Goal: Answer question/provide support: Share knowledge or assist other users

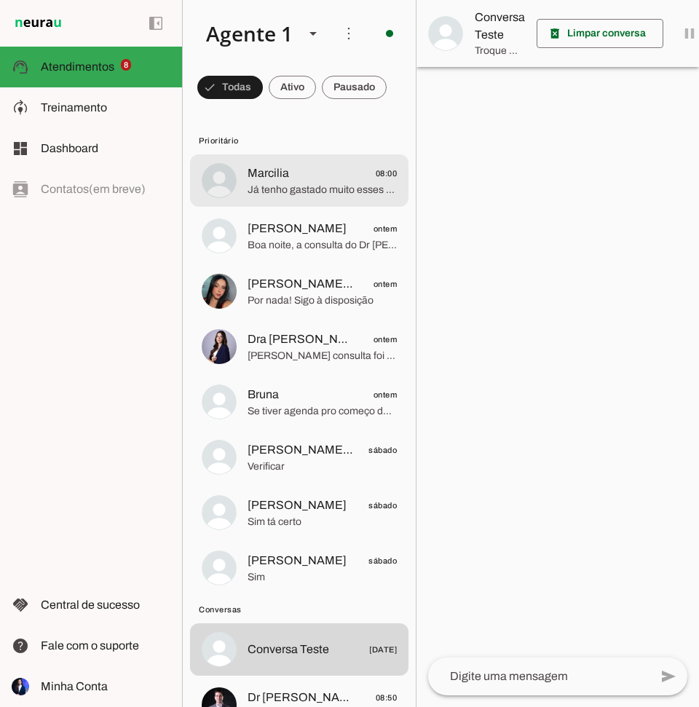
click at [282, 194] on span "Já tenho gastado muito esses dias meu orçamento ésta bem apertado ! E quero mui…" at bounding box center [322, 190] width 149 height 15
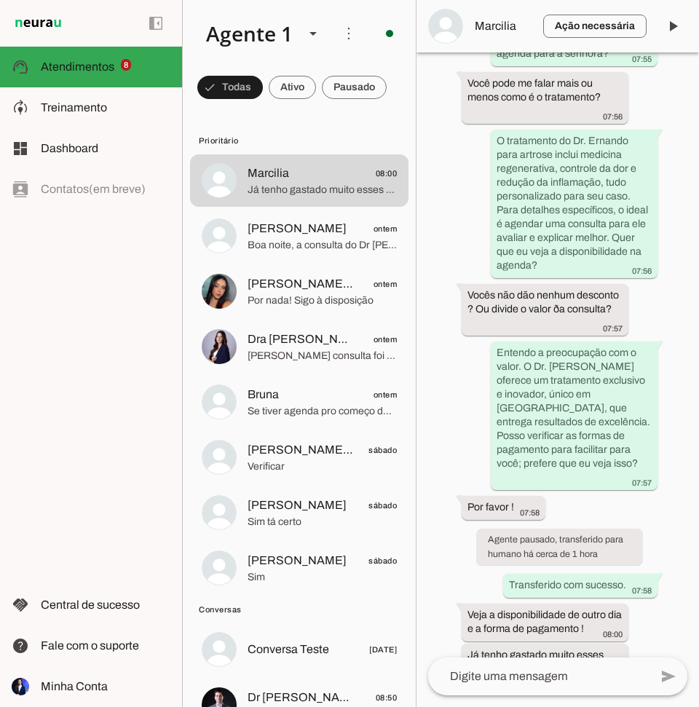
scroll to position [1897, 0]
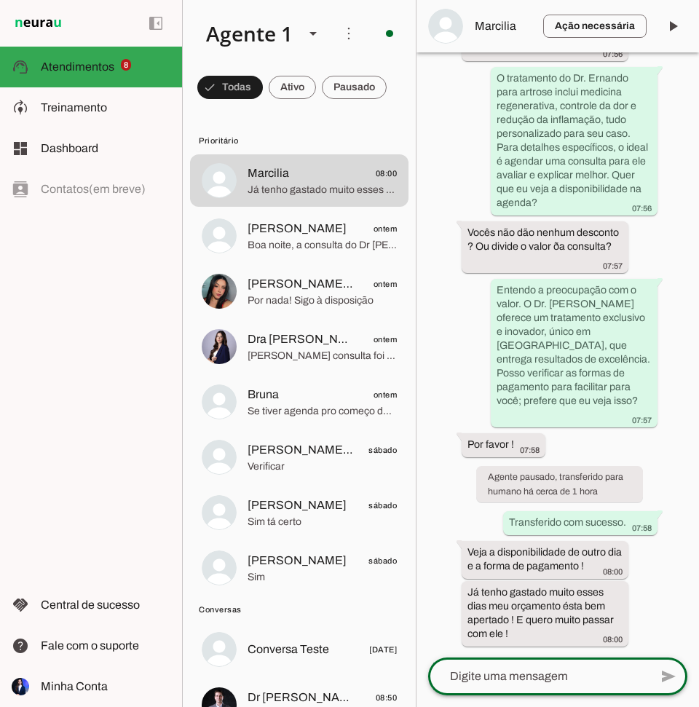
click at [526, 677] on textarea at bounding box center [538, 676] width 221 height 17
paste textarea "Para sua comodidade, aceitamos pagamentos em dinheiro, Pix ou cartão. No caso d…"
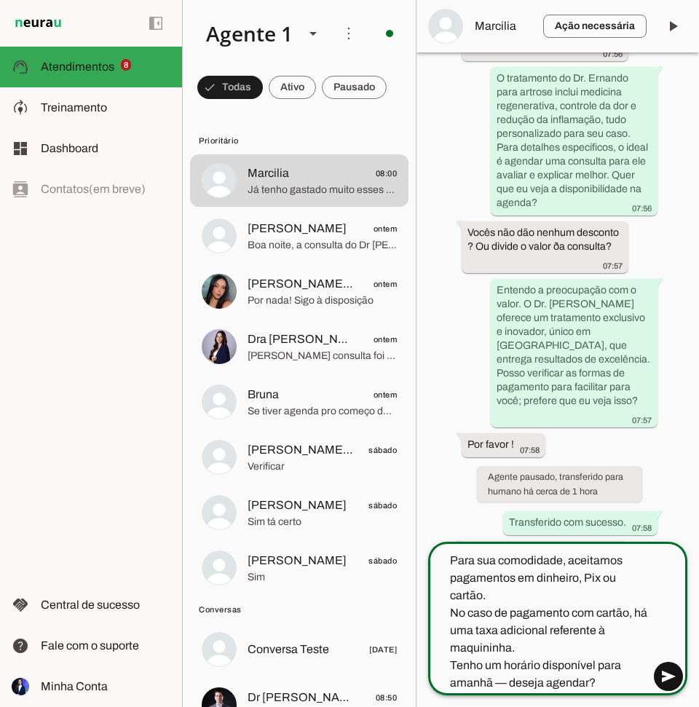
type textarea "Para sua comodidade, aceitamos pagamentos em dinheiro, Pix ou cartão. No caso d…"
type md-outlined-text-field "Para sua comodidade, aceitamos pagamentos em dinheiro, Pix ou cartão. No caso d…"
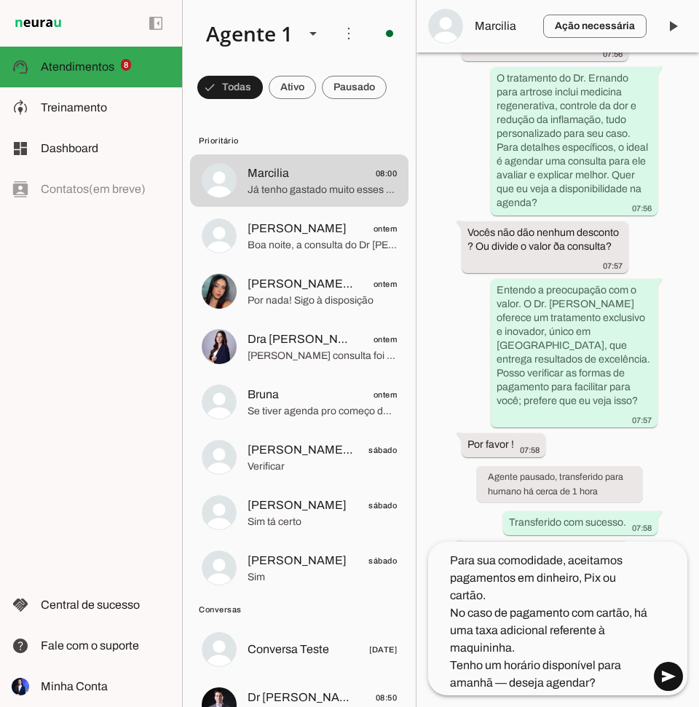
click at [664, 675] on span at bounding box center [668, 676] width 35 height 35
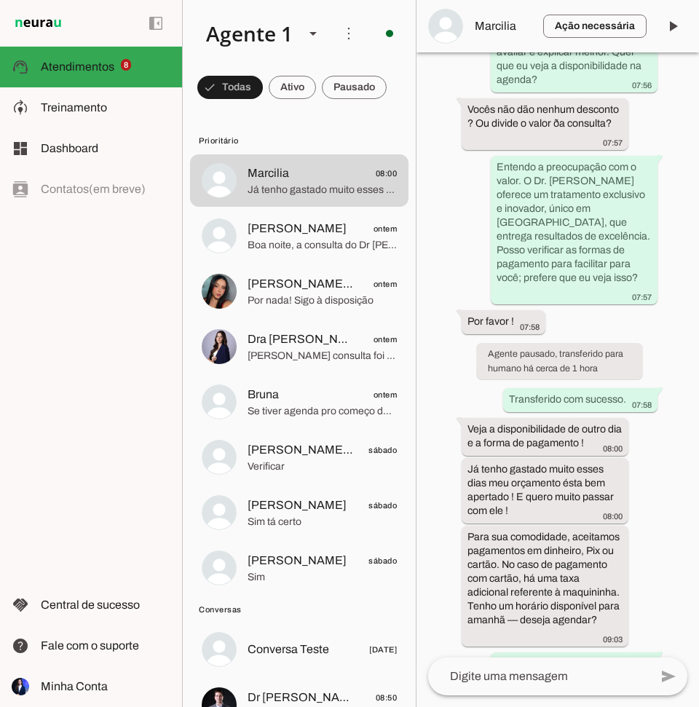
scroll to position [2023, 0]
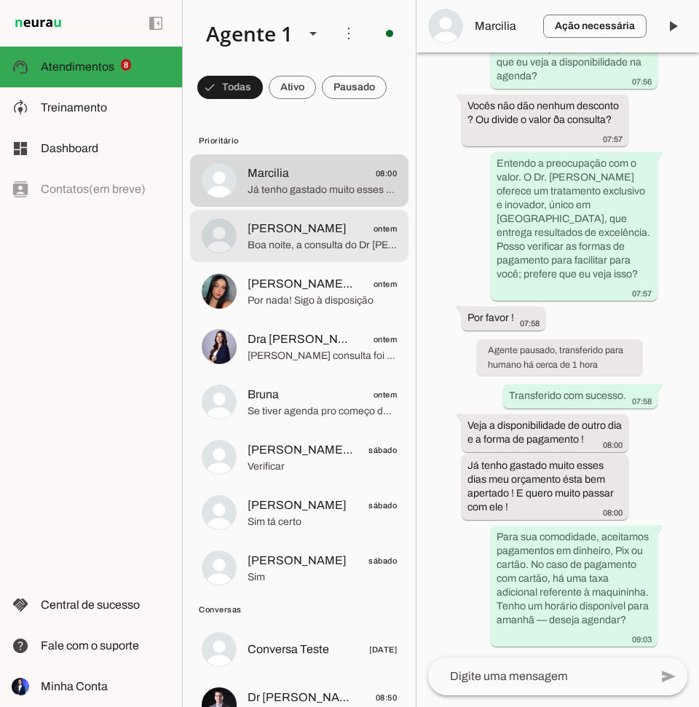
click at [296, 243] on span "Boa noite, a consulta do Dr [PERSON_NAME] é completa, já inclui ultrassom e bio…" at bounding box center [322, 245] width 149 height 15
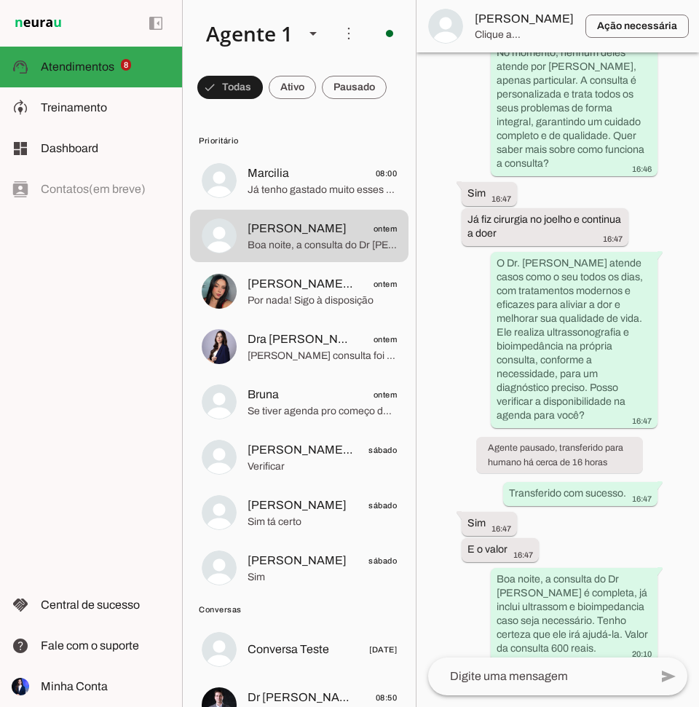
scroll to position [591, 0]
click at [513, 676] on textarea at bounding box center [538, 676] width 221 height 17
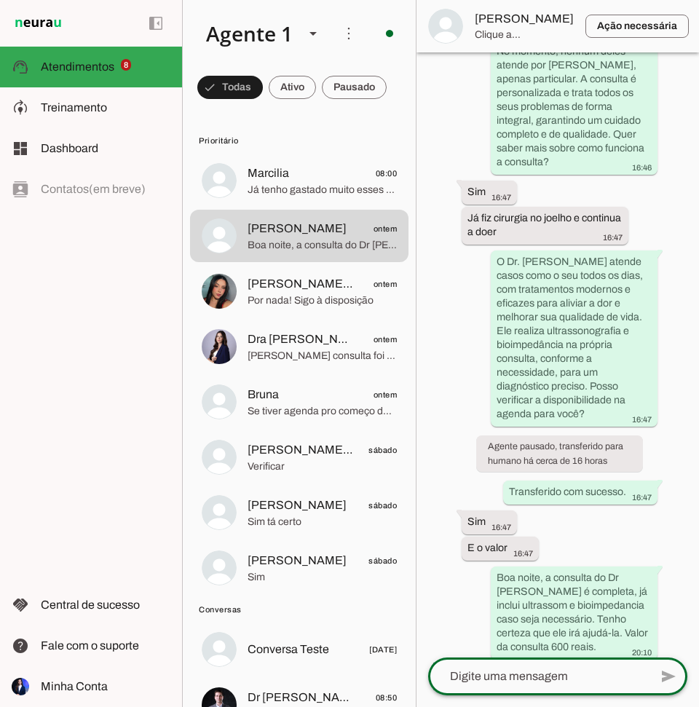
scroll to position [577, 0]
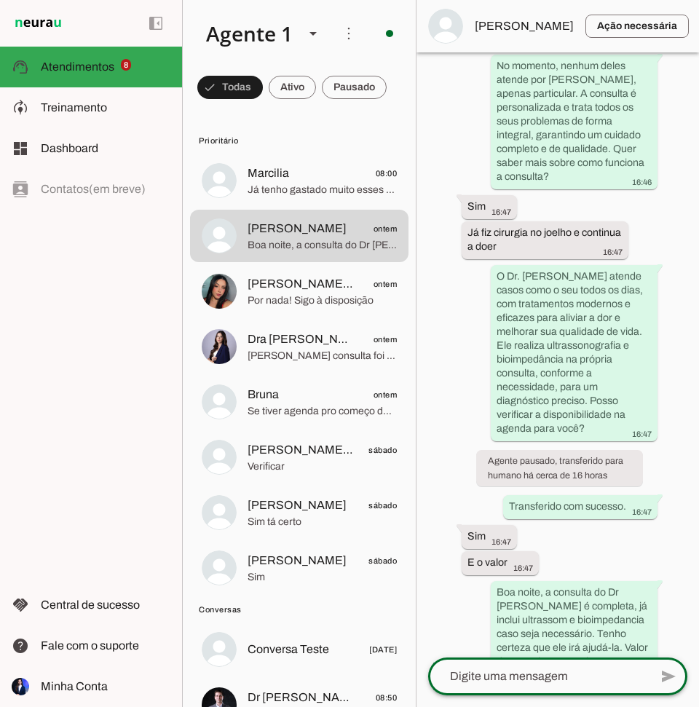
paste textarea "Para agendar sua consulta, preciso do seu nome completo e alguns dados de conta…"
type textarea "Para agendar sua consulta, preciso do seu nome completo e alguns dados de conta…"
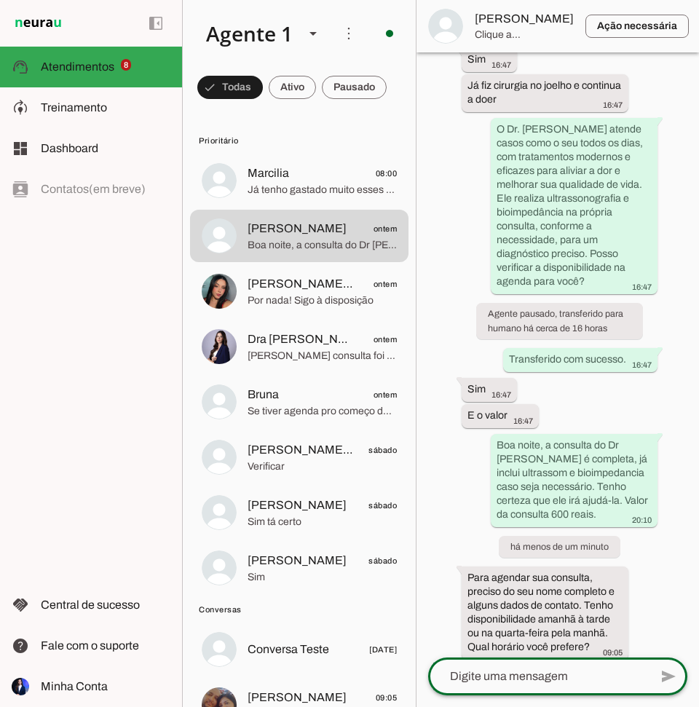
scroll to position [709, 0]
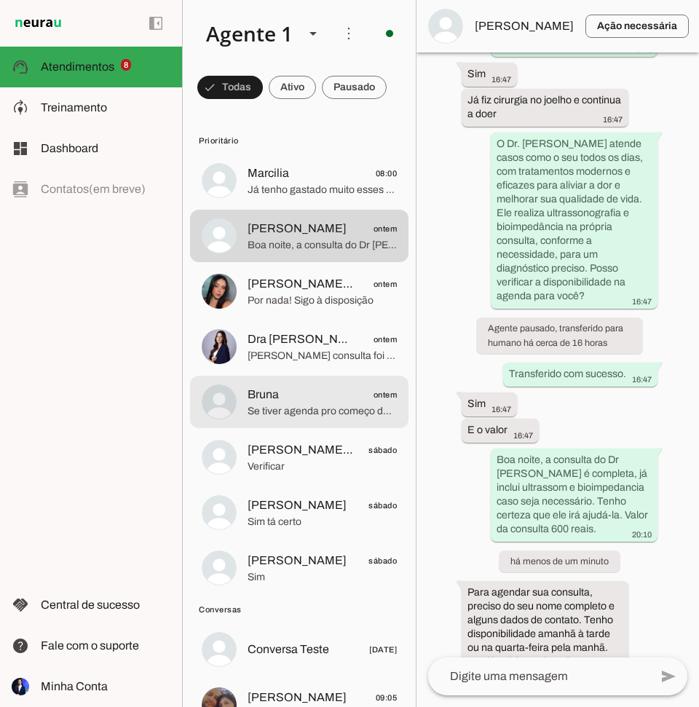
click at [302, 411] on span "Se tiver agenda pro começo do mês que vem!" at bounding box center [322, 411] width 149 height 15
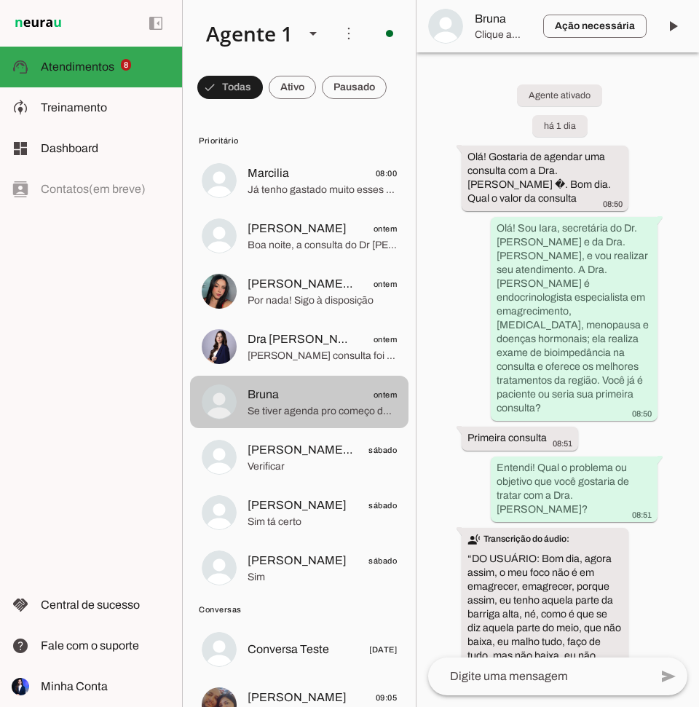
scroll to position [628, 0]
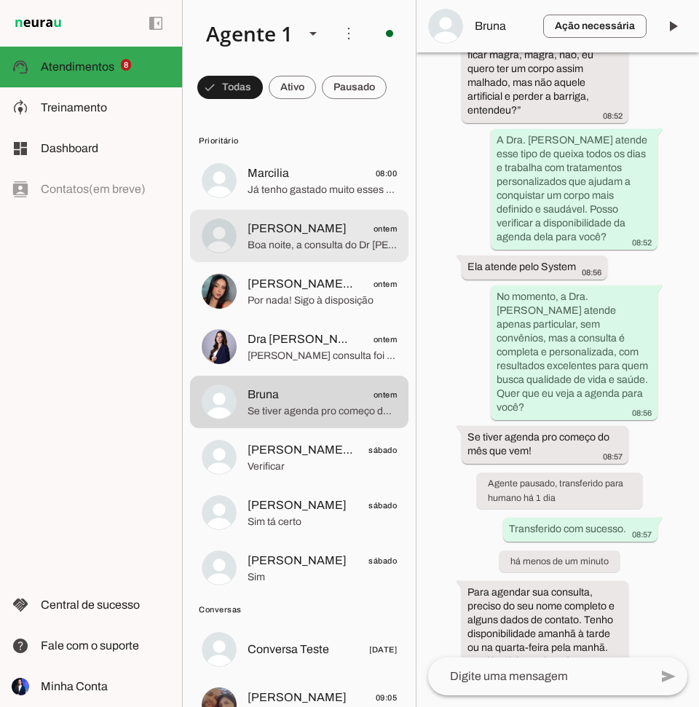
click at [325, 231] on span "[PERSON_NAME] ontem" at bounding box center [322, 229] width 149 height 18
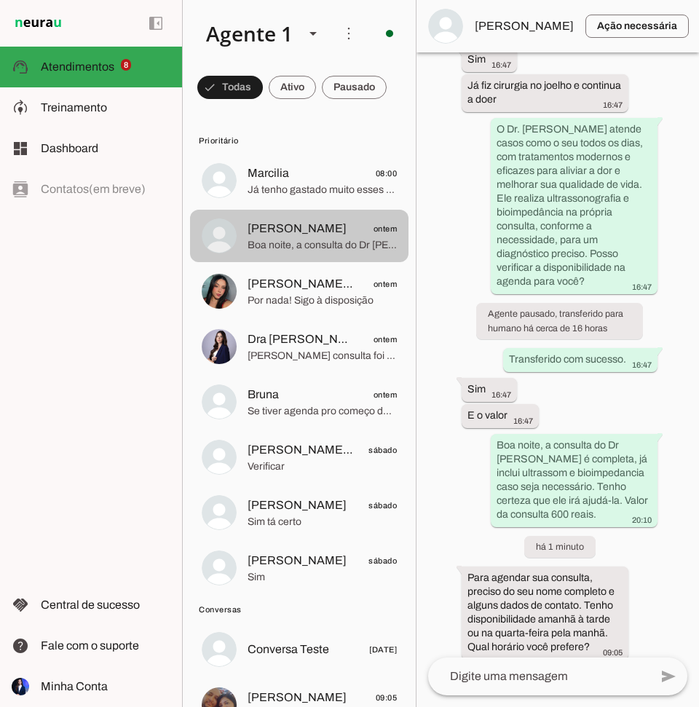
scroll to position [709, 0]
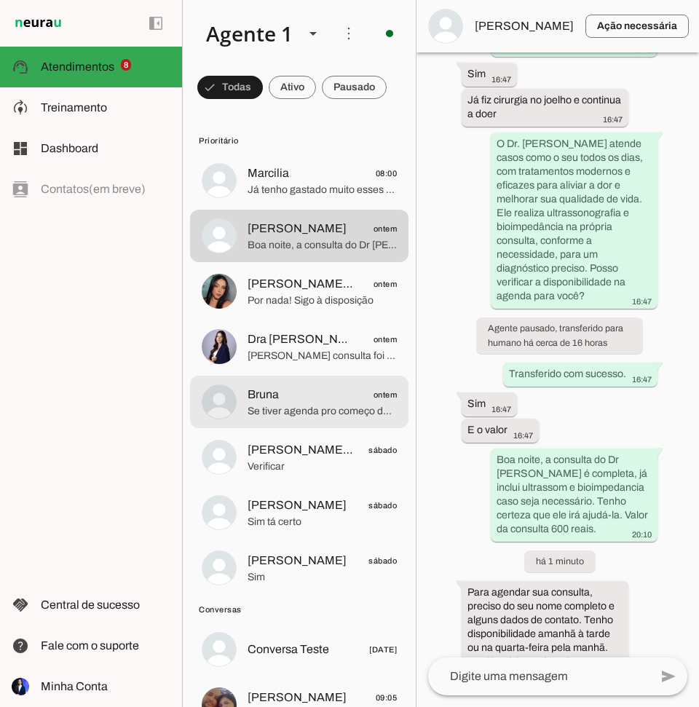
click at [299, 404] on span "Se tiver agenda pro começo do mês que vem!" at bounding box center [322, 411] width 149 height 15
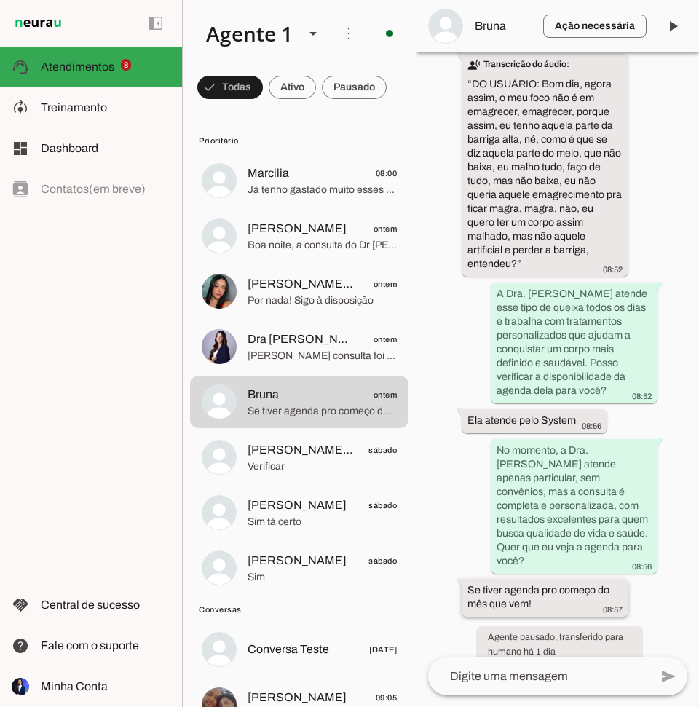
scroll to position [496, 0]
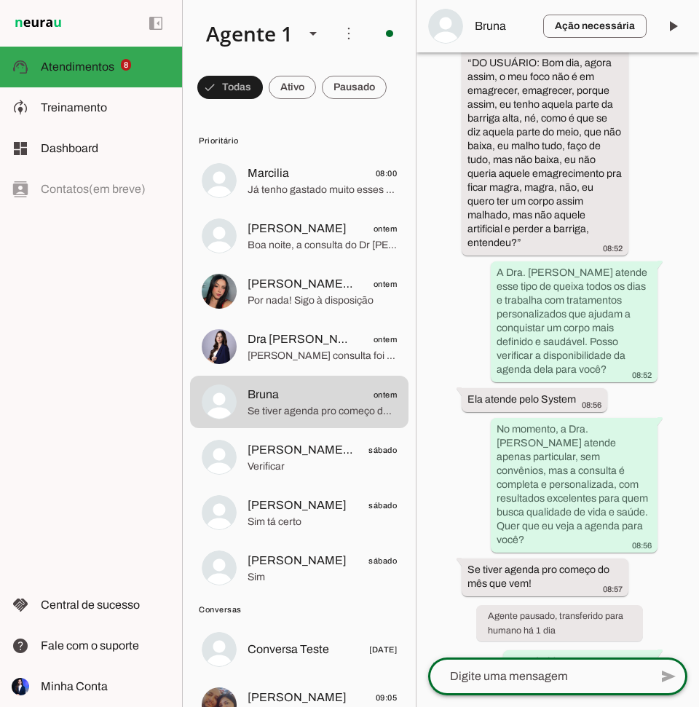
click at [507, 676] on textarea at bounding box center [538, 676] width 221 height 17
click at [511, 674] on textarea at bounding box center [538, 676] width 221 height 17
paste textarea "Tenho disponibilidade para o dia 06/11. Por favor, me informe seu nome completo…"
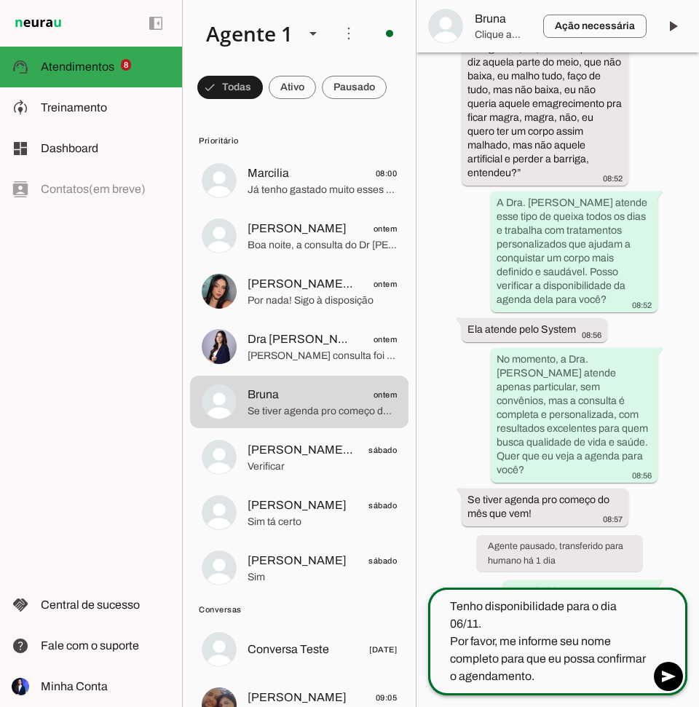
scroll to position [0, 0]
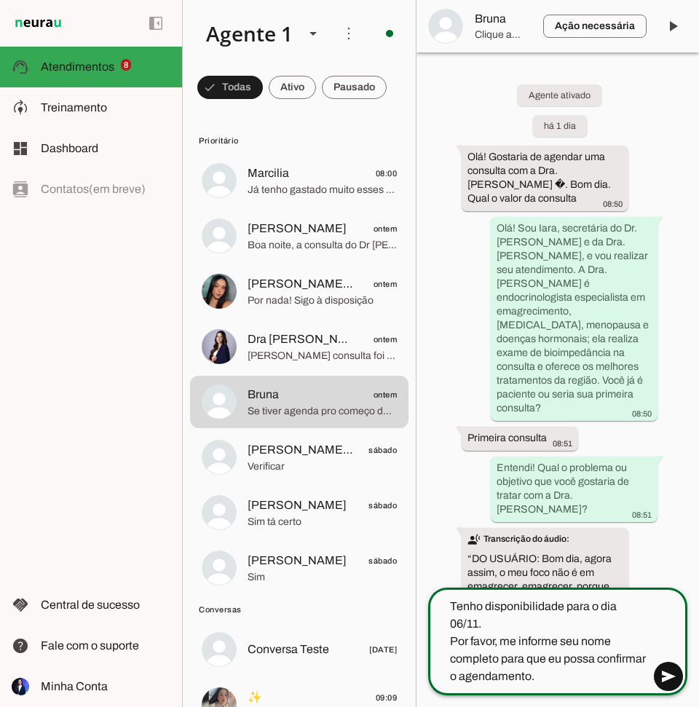
type textarea "Tenho disponibilidade para o dia 06/11. Por favor, me informe seu nome completo…"
type md-outlined-text-field "Tenho disponibilidade para o dia 06/11. Por favor, me informe seu nome completo…"
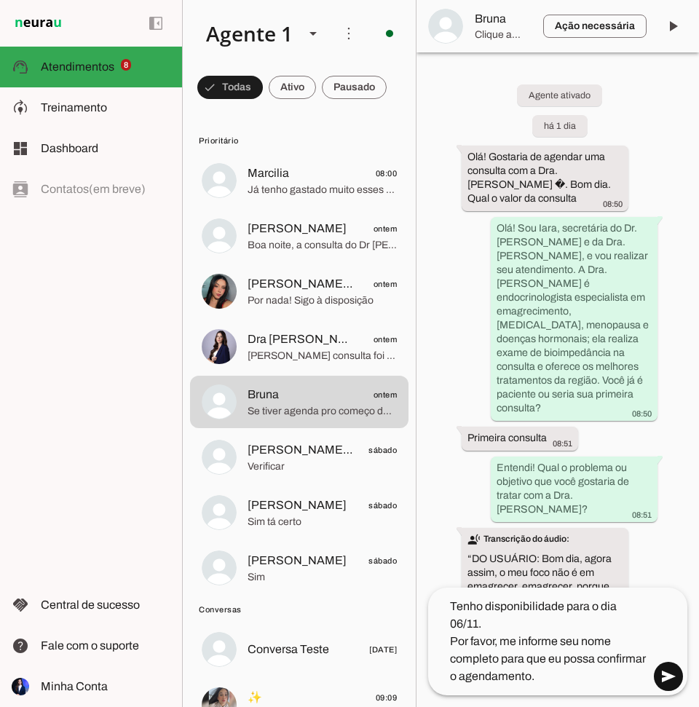
click at [664, 680] on span at bounding box center [668, 676] width 35 height 35
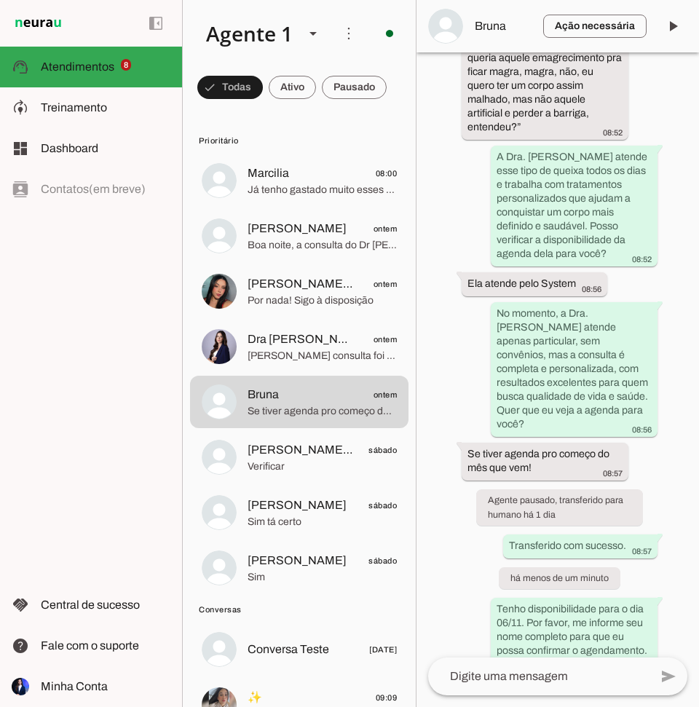
scroll to position [615, 0]
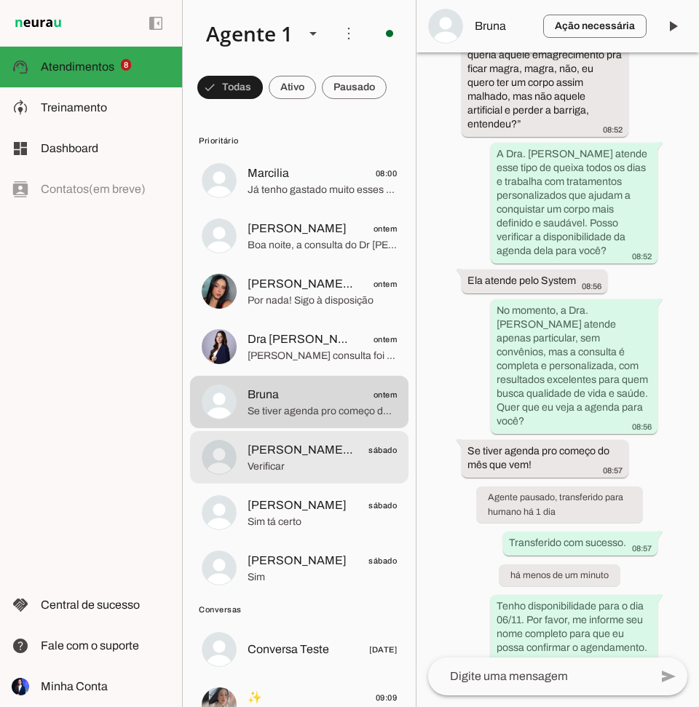
click at [256, 464] on span "Verificar" at bounding box center [322, 466] width 149 height 15
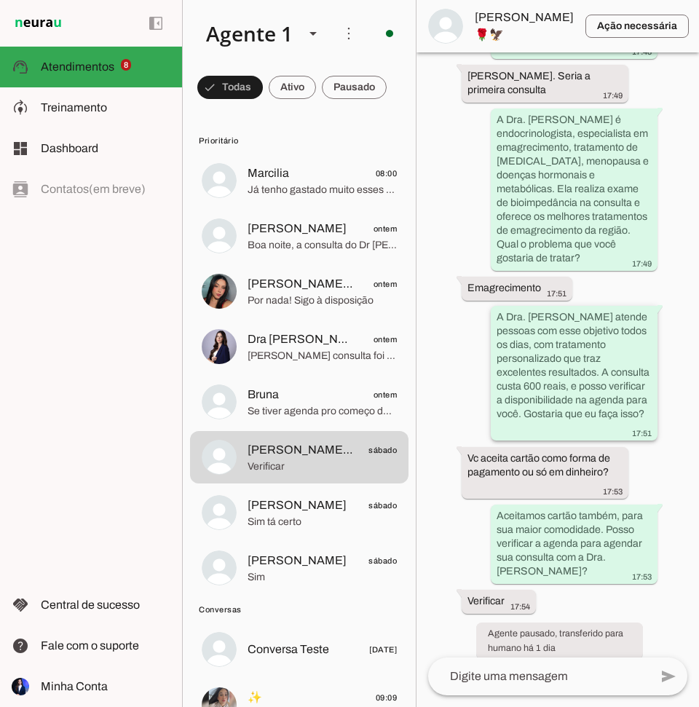
scroll to position [310, 0]
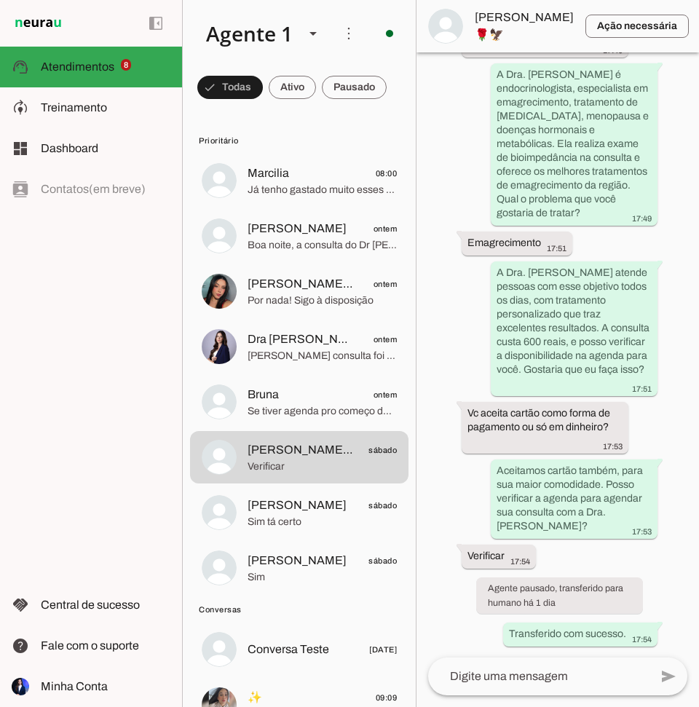
click at [514, 680] on textarea at bounding box center [538, 676] width 221 height 17
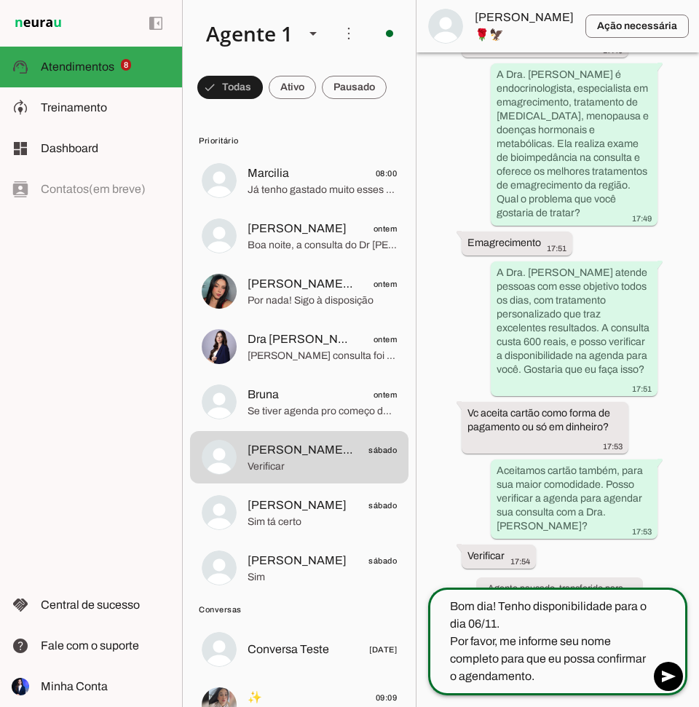
click at [481, 620] on textarea "Bom dia! Tenho disponibilidade para o dia 06/11. Por favor, me informe seu nome…" at bounding box center [538, 641] width 221 height 87
type textarea "Bom dia! Tenho disponibilidade para o dia 17/11. Por favor, me informe seu nome…"
type md-outlined-text-field "Bom dia! Tenho disponibilidade para o dia 17/11. Por favor, me informe seu nome…"
click at [496, 627] on textarea "Bom dia! Tenho disponibilidade para o dia 17/11. Por favor, me informe seu nome…" at bounding box center [538, 641] width 221 height 87
click at [508, 625] on textarea "Bom dia! Tenho disponibilidade para o dia 17/10. Por favor, me informe seu nome…" at bounding box center [538, 641] width 221 height 87
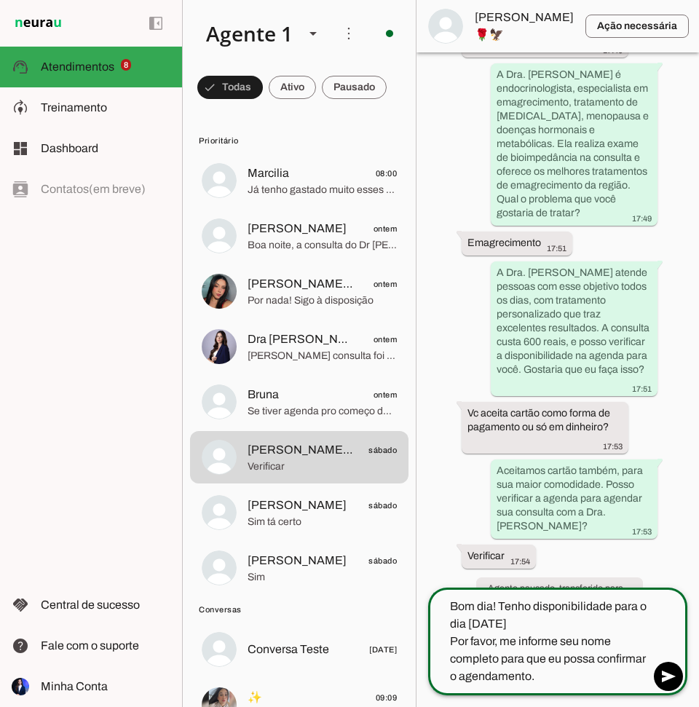
click at [497, 623] on textarea "Bom dia! Tenho disponibilidade para o dia [DATE] Por favor, me informe seu nome…" at bounding box center [538, 641] width 221 height 87
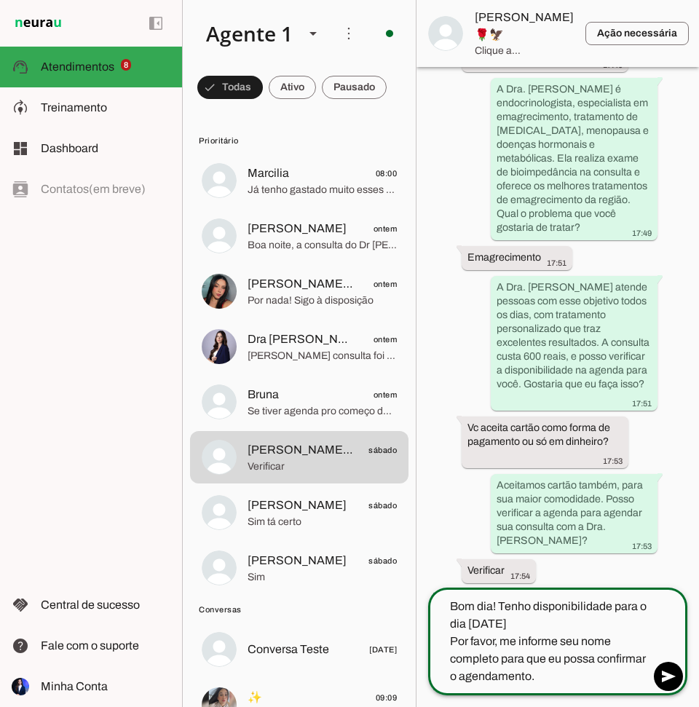
scroll to position [0, 0]
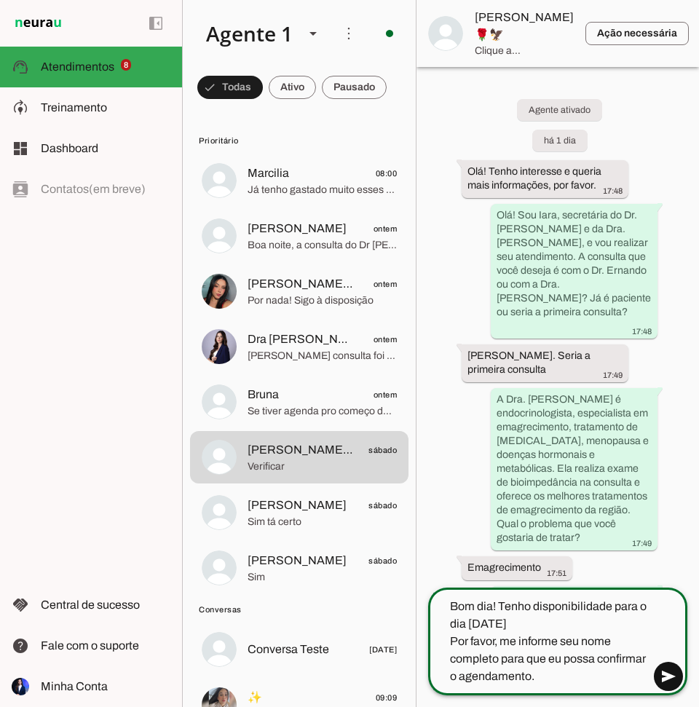
type textarea "Bom dia! Tenho disponibilidade para o dia [DATE] Por favor, me informe seu nome…"
type md-outlined-text-field "Bom dia! Tenho disponibilidade para o dia [DATE] Por favor, me informe seu nome…"
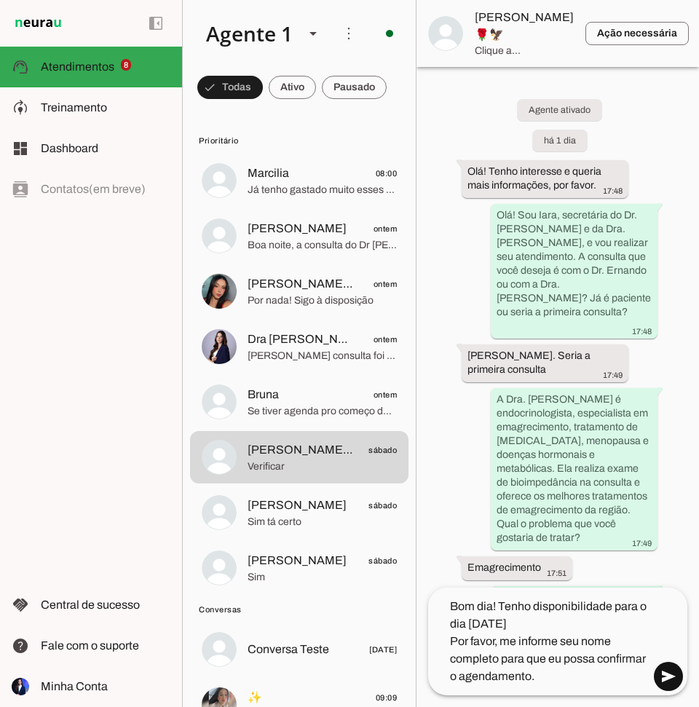
click at [673, 677] on span at bounding box center [668, 676] width 35 height 35
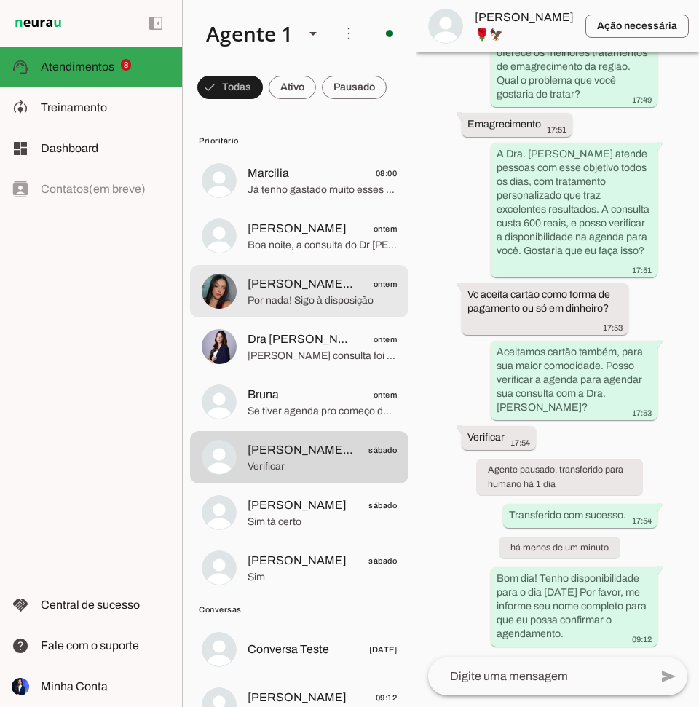
scroll to position [429, 0]
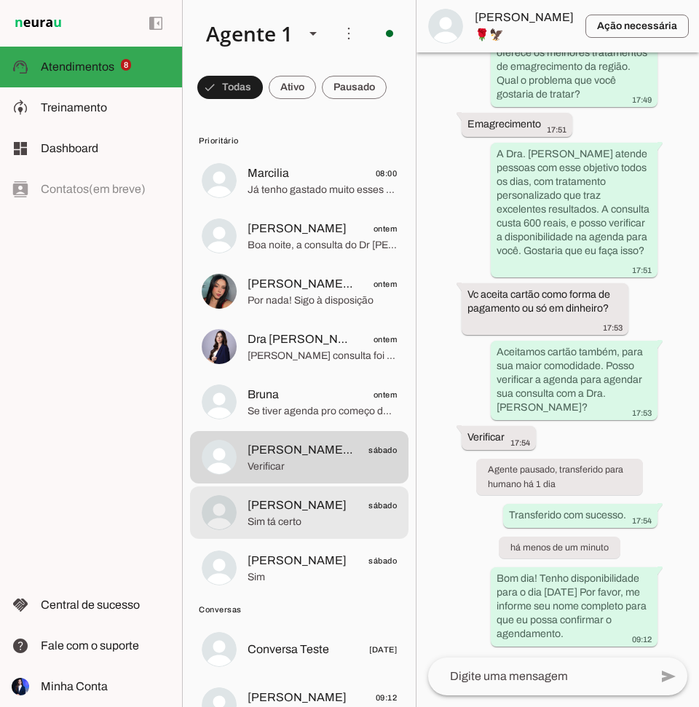
click at [324, 499] on span "[PERSON_NAME] sábado" at bounding box center [322, 506] width 149 height 18
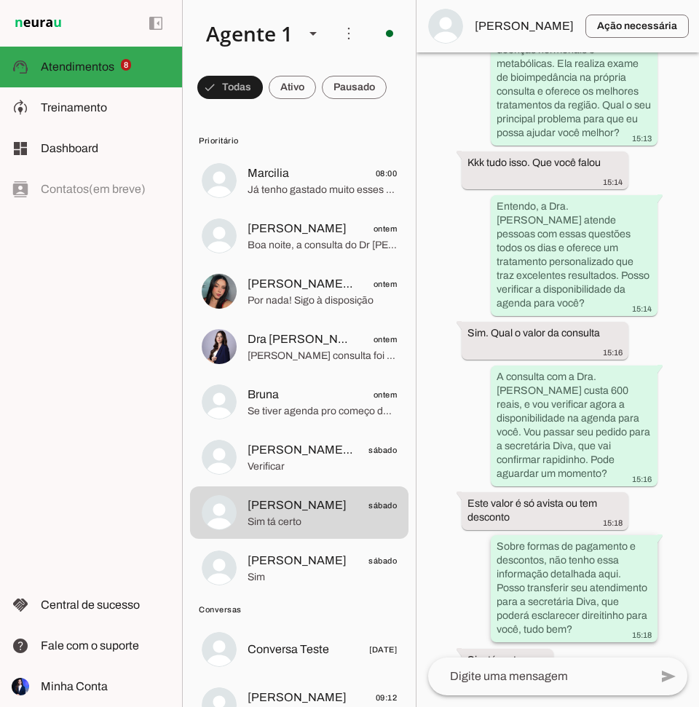
scroll to position [459, 0]
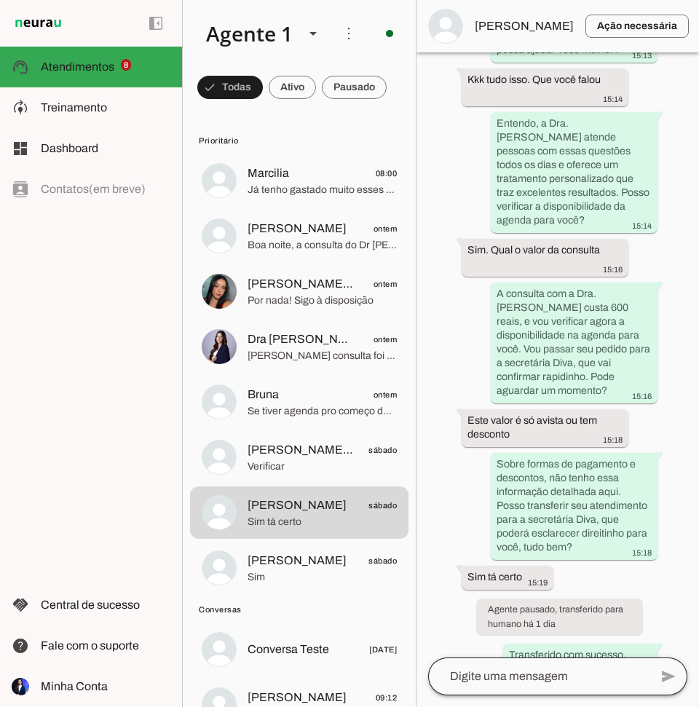
click at [521, 689] on div at bounding box center [538, 676] width 221 height 38
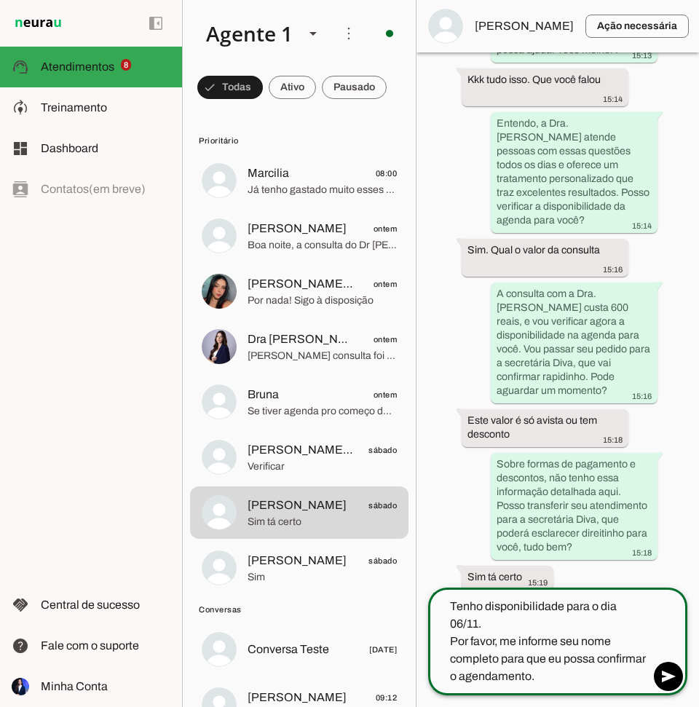
click at [463, 621] on textarea "Tenho disponibilidade para o dia 06/11. Por favor, me informe seu nome completo…" at bounding box center [538, 641] width 221 height 87
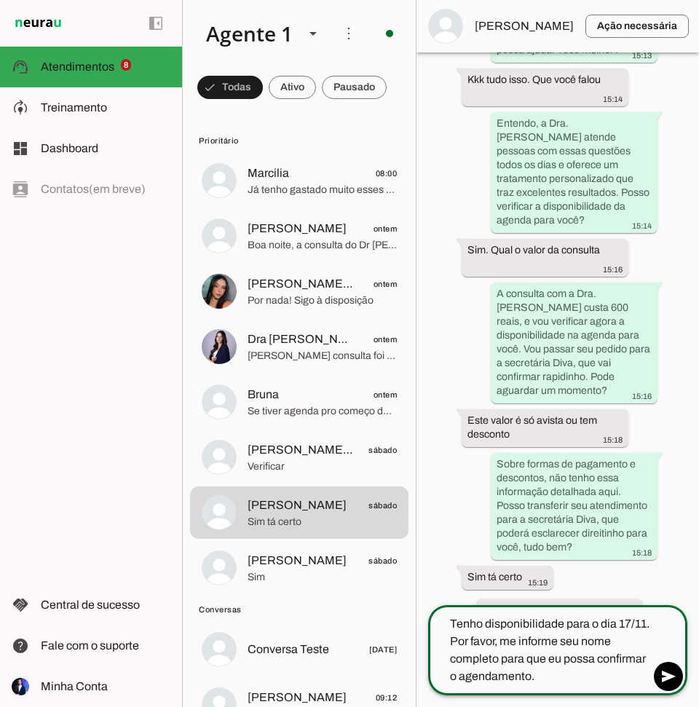
click at [646, 623] on textarea "Tenho disponibilidade para o dia 17/11. Por favor, me informe seu nome completo…" at bounding box center [538, 650] width 221 height 70
click at [630, 620] on textarea "Tenho disponibilidade para o dia 17/11. Por favor, me informe seu nome completo…" at bounding box center [538, 650] width 221 height 70
click at [645, 620] on textarea "Tenho disponibilidade para o dia 16/11. Por favor, me informe seu nome completo…" at bounding box center [538, 650] width 221 height 70
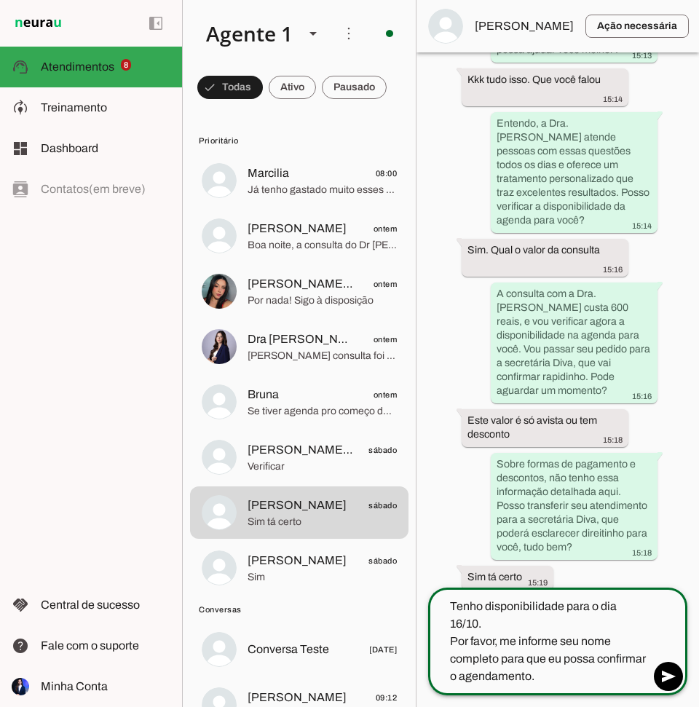
click at [505, 625] on textarea "Tenho disponibilidade para o dia 16/10. Por favor, me informe seu nome completo…" at bounding box center [538, 641] width 221 height 87
click at [480, 621] on textarea "Tenho disponibilidade para o dia [DATE] Por favor, me informe seu nome completo…" at bounding box center [538, 641] width 221 height 87
click at [451, 605] on textarea "Tenho disponibilidade para o dia [DATE] Por favor, me informe seu nome completo…" at bounding box center [538, 641] width 221 height 87
type textarea "Bom dia! Tenho disponibilidade para o dia [DATE] Por favor, me informe seu nome…"
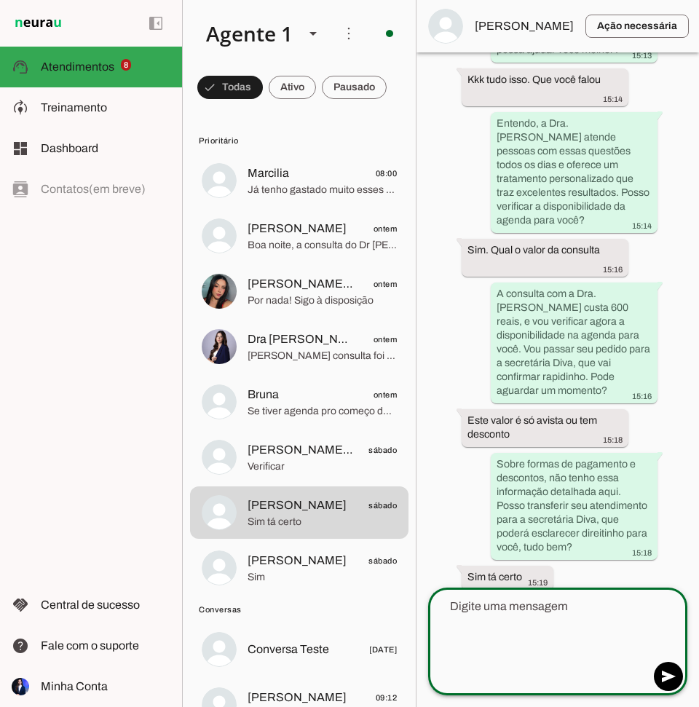
scroll to position [578, 0]
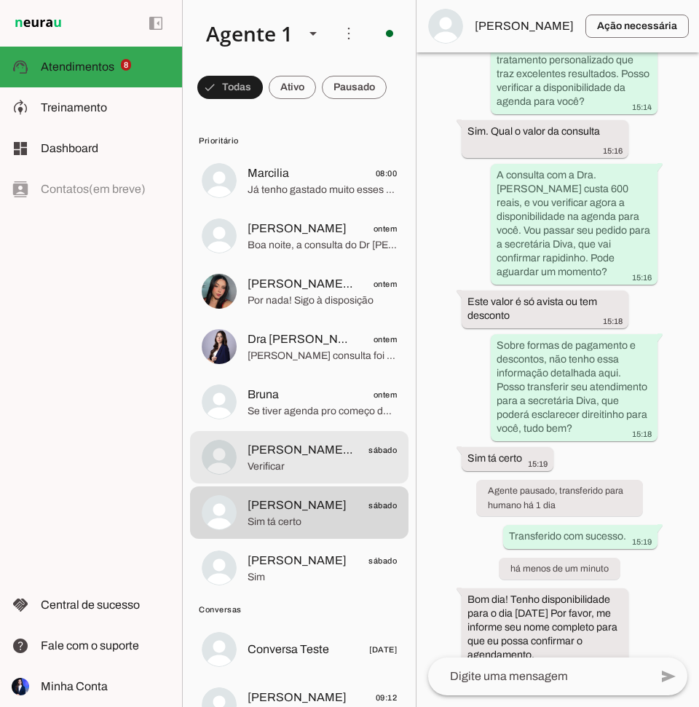
click at [324, 462] on span "Verificar" at bounding box center [322, 466] width 149 height 15
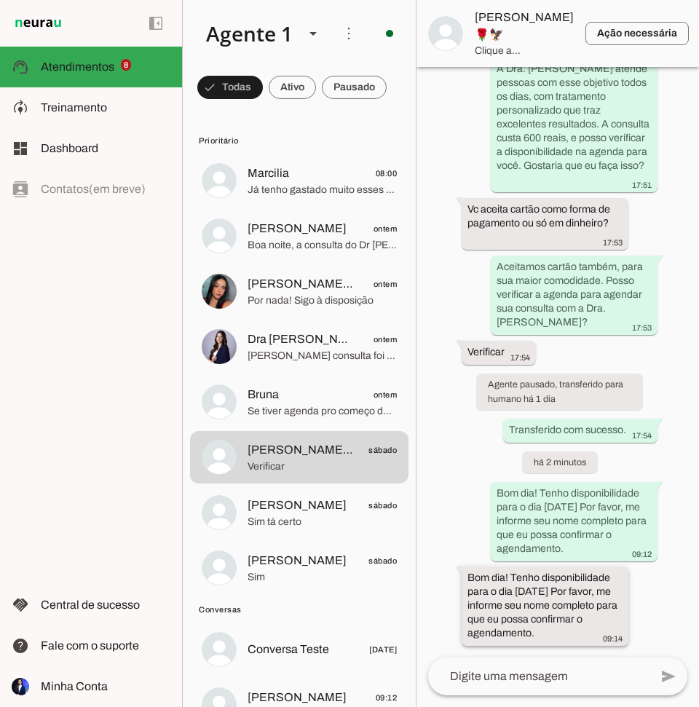
scroll to position [443, 0]
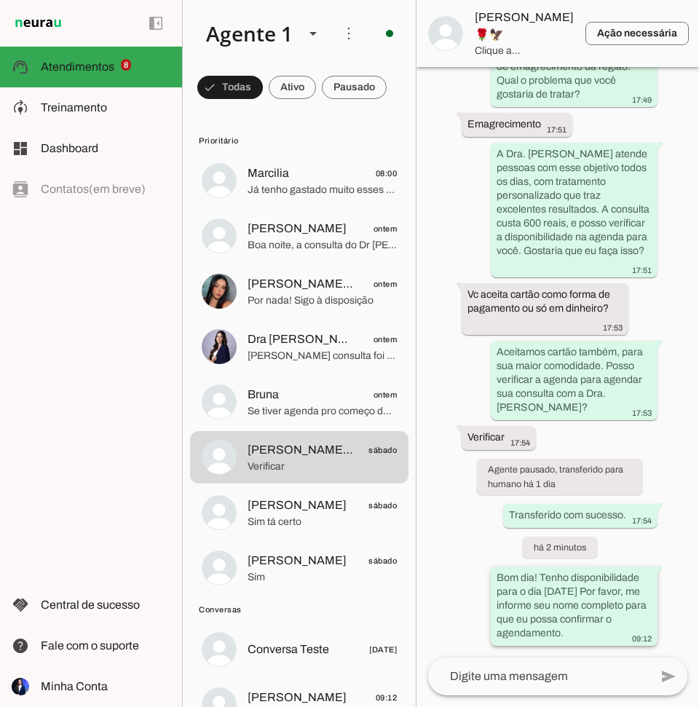
click at [0, 0] on slot "Bom dia! Tenho disponibilidade para o dia [DATE] Por favor, me informe seu nome…" at bounding box center [0, 0] width 0 height 0
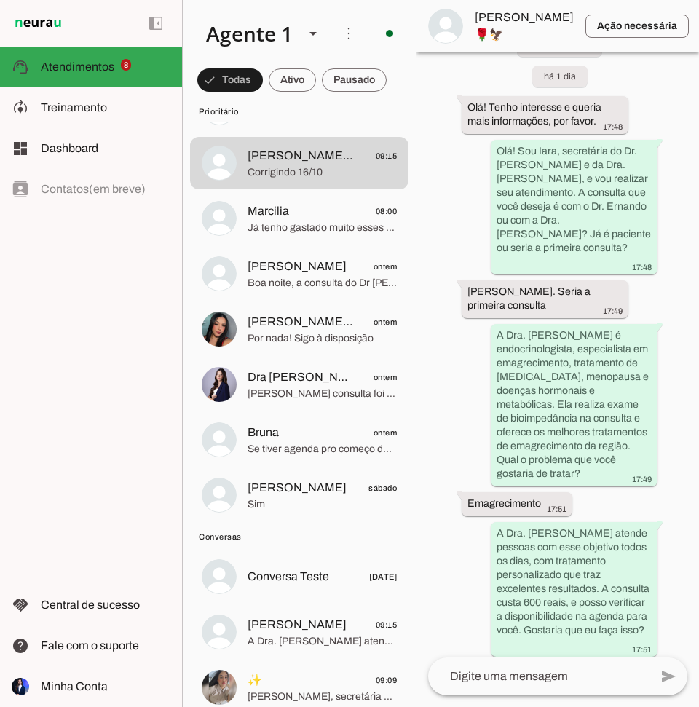
scroll to position [73, 0]
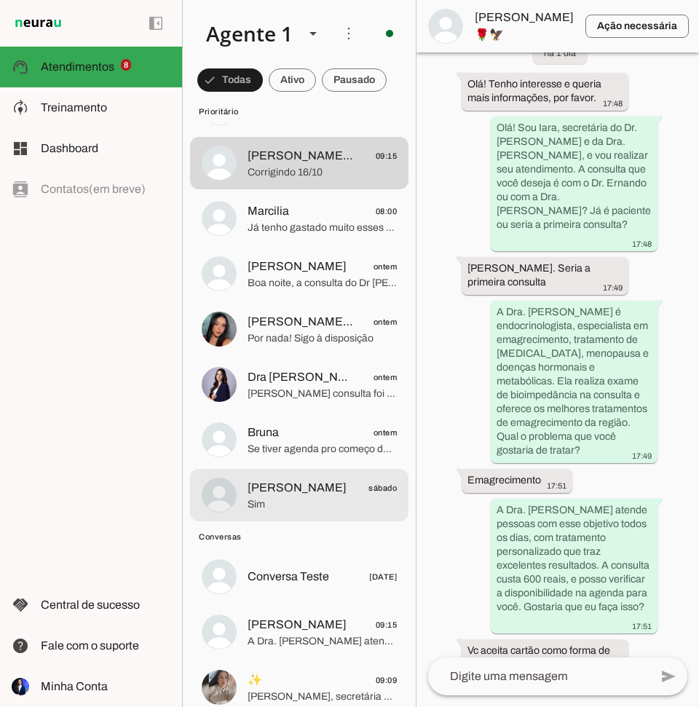
click at [297, 483] on span "[PERSON_NAME]" at bounding box center [297, 487] width 99 height 17
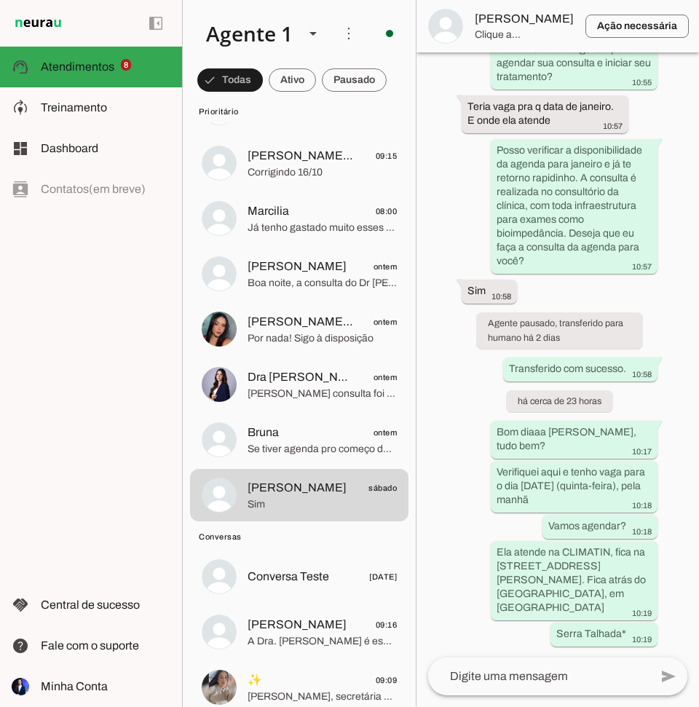
scroll to position [902, 0]
click at [506, 687] on div at bounding box center [538, 676] width 221 height 38
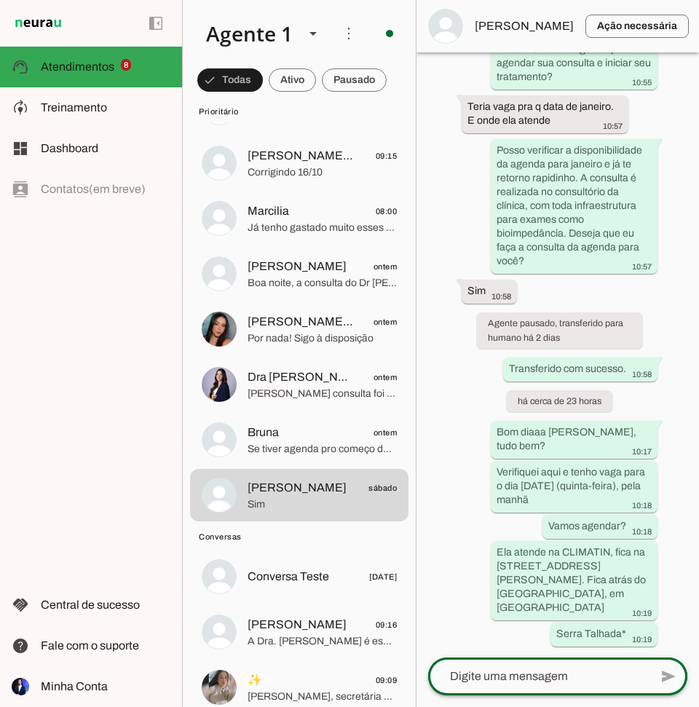
type textarea "Poderia me passar seu nome completo e seus dados, por favor, para eu confirmar …"
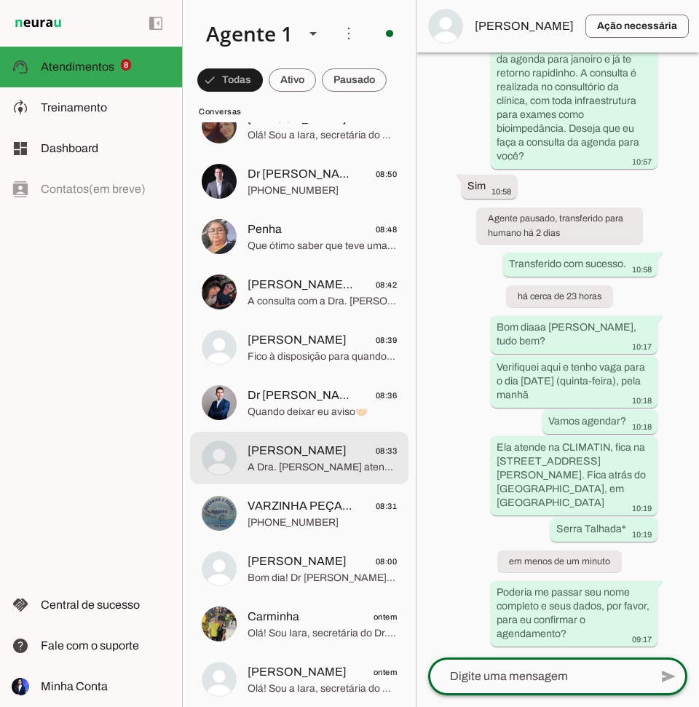
scroll to position [728, 0]
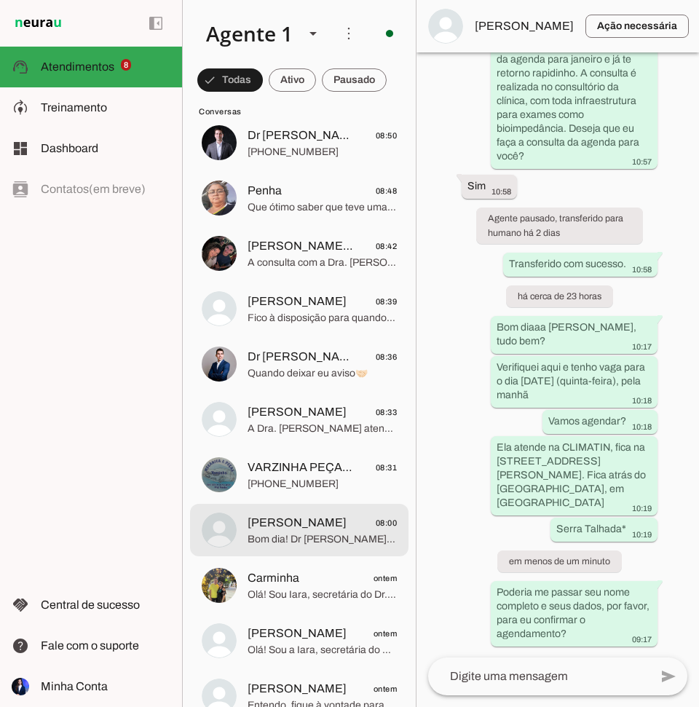
click at [326, 531] on span "[PERSON_NAME] 08:00" at bounding box center [322, 523] width 149 height 18
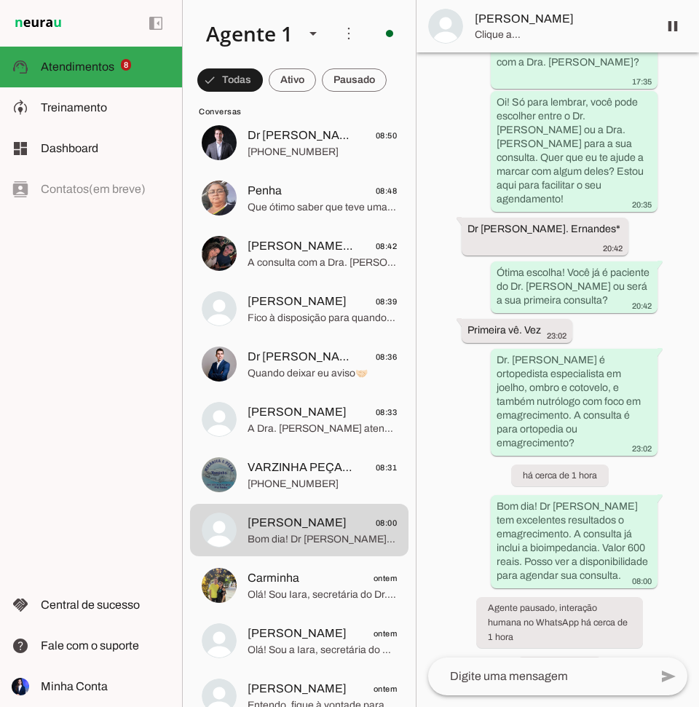
scroll to position [299, 0]
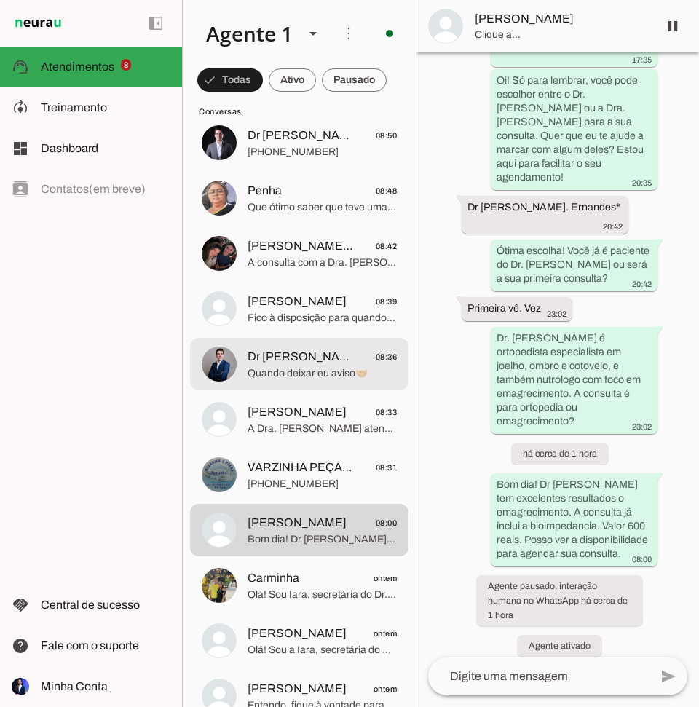
click at [285, 376] on span "Quando deixar eu aviso🤝🏻" at bounding box center [322, 373] width 149 height 15
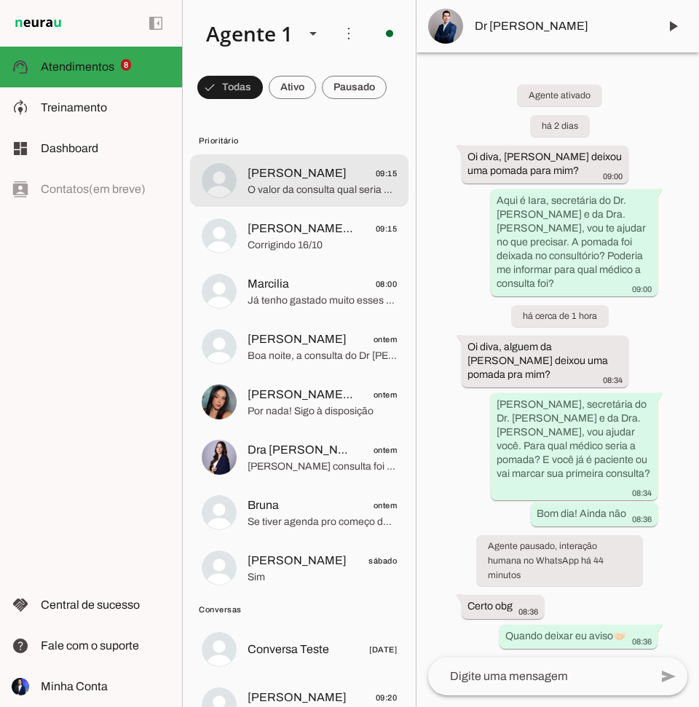
click at [293, 193] on span "O valor da consulta qual seria a forma de pagamento" at bounding box center [322, 190] width 149 height 15
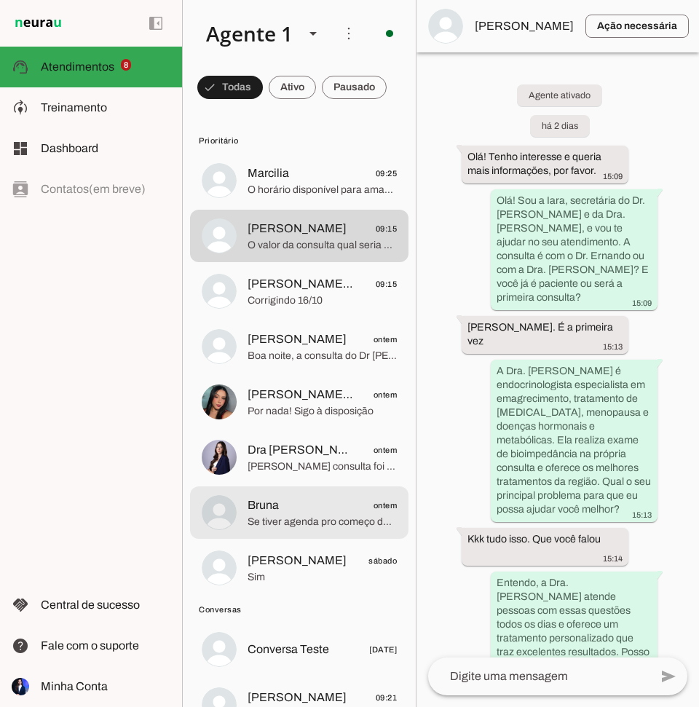
click at [313, 506] on span "Bruna ontem" at bounding box center [322, 506] width 149 height 18
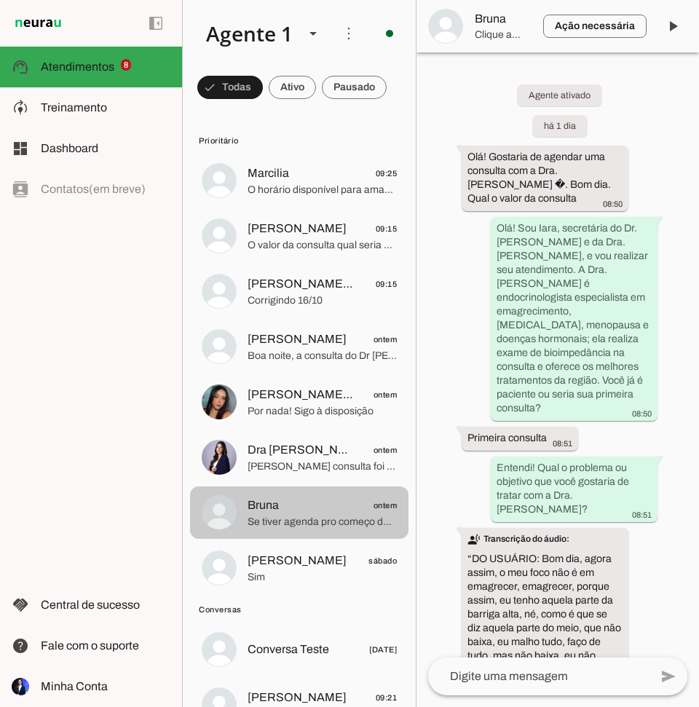
scroll to position [615, 0]
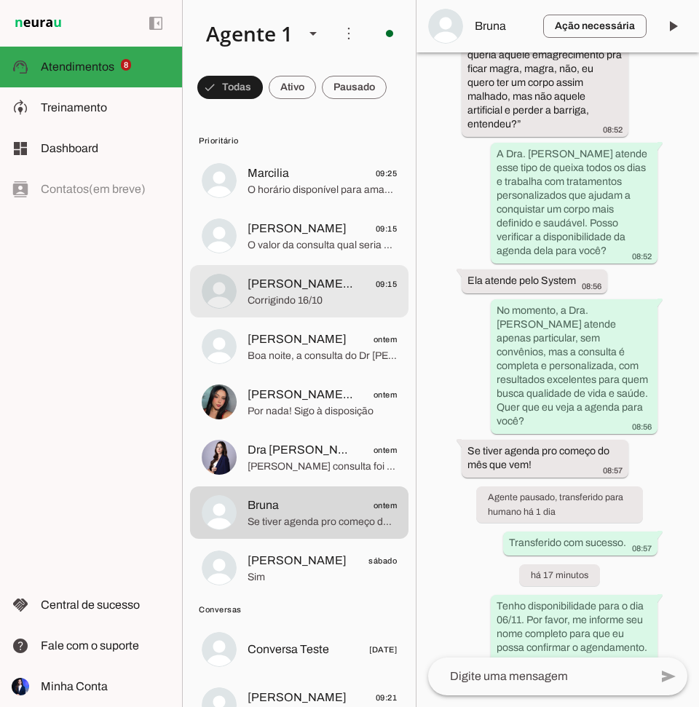
click at [336, 282] on span "[PERSON_NAME]🌹🦅 09:15" at bounding box center [322, 284] width 149 height 18
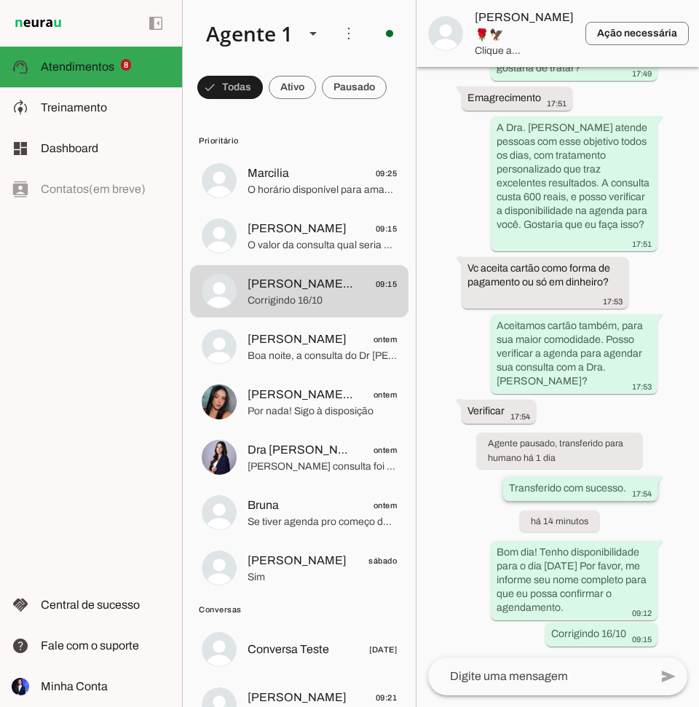
scroll to position [455, 0]
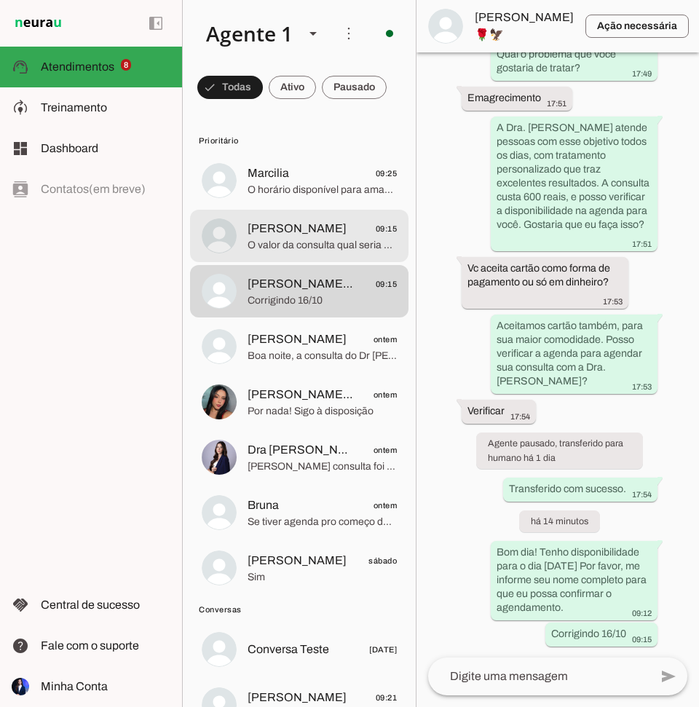
click at [292, 238] on span "O valor da consulta qual seria a forma de pagamento" at bounding box center [322, 245] width 149 height 15
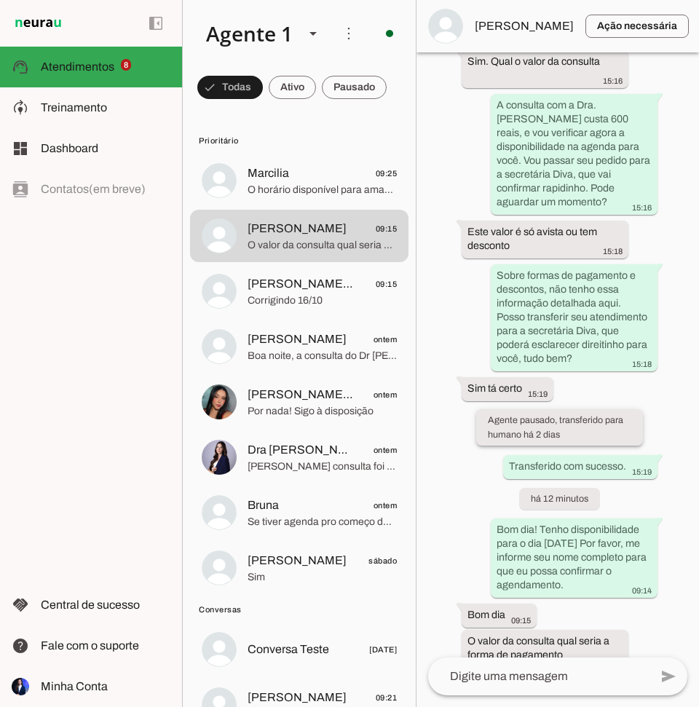
scroll to position [711, 0]
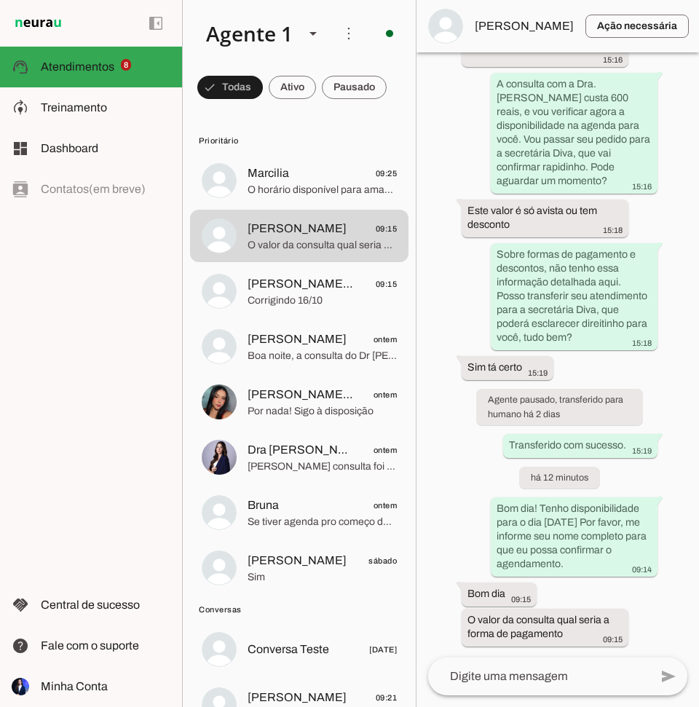
click at [518, 675] on textarea at bounding box center [538, 676] width 221 height 17
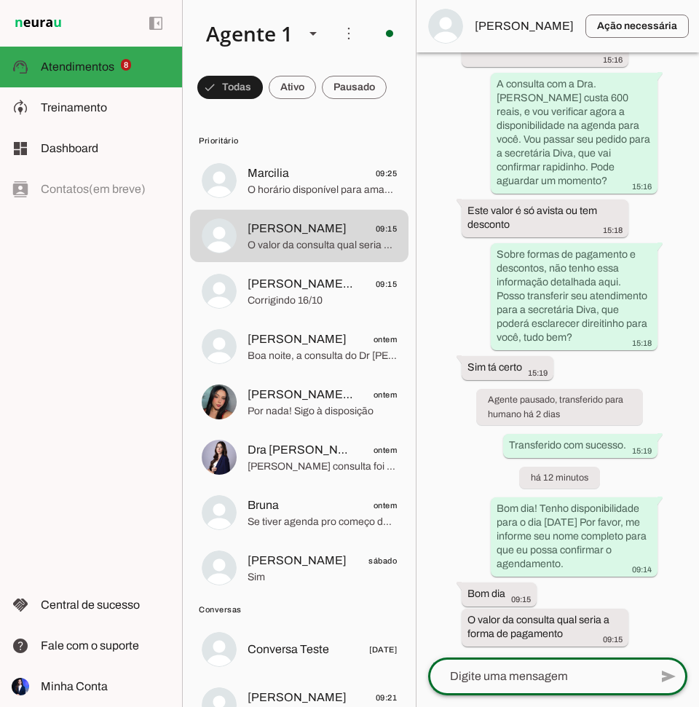
type textarea "O valor da consulta é de R$600. Para facilitar o pagamento, aceitamos dinheiro,…"
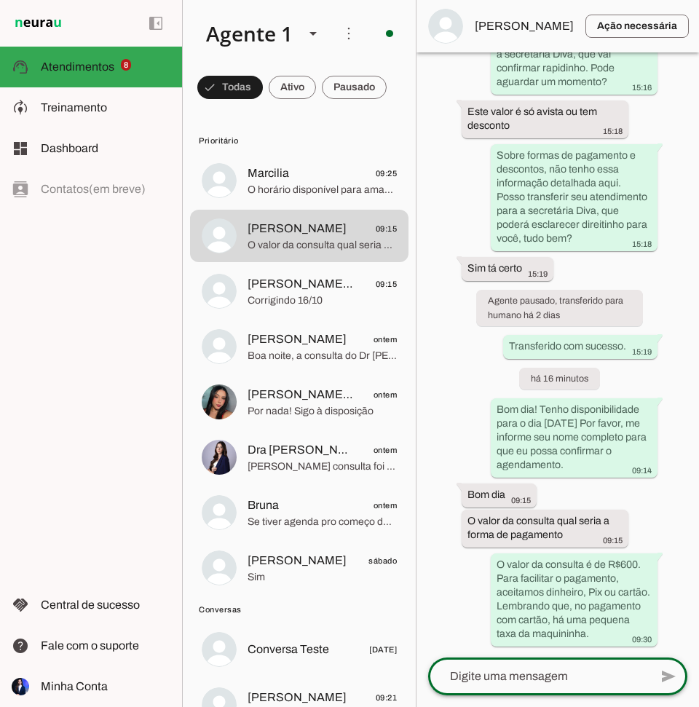
scroll to position [823, 0]
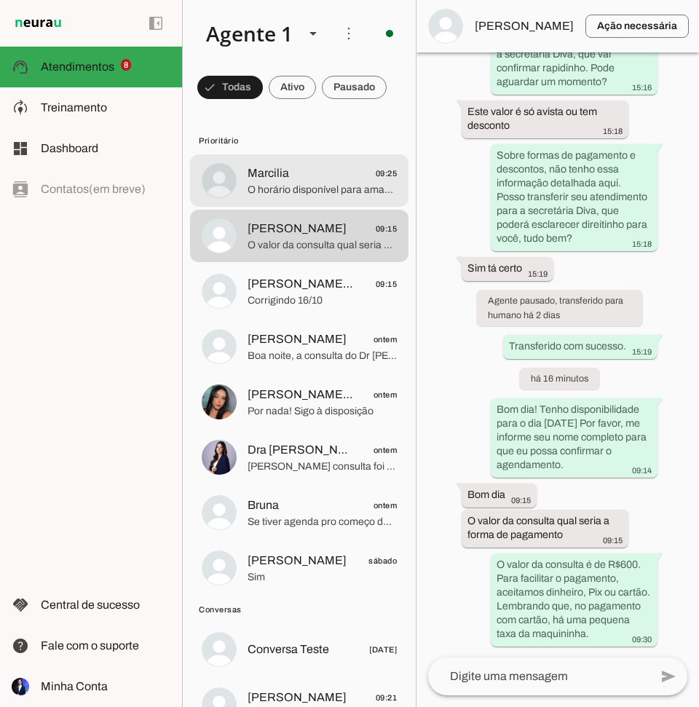
click at [267, 178] on span "Marcilia" at bounding box center [269, 173] width 42 height 17
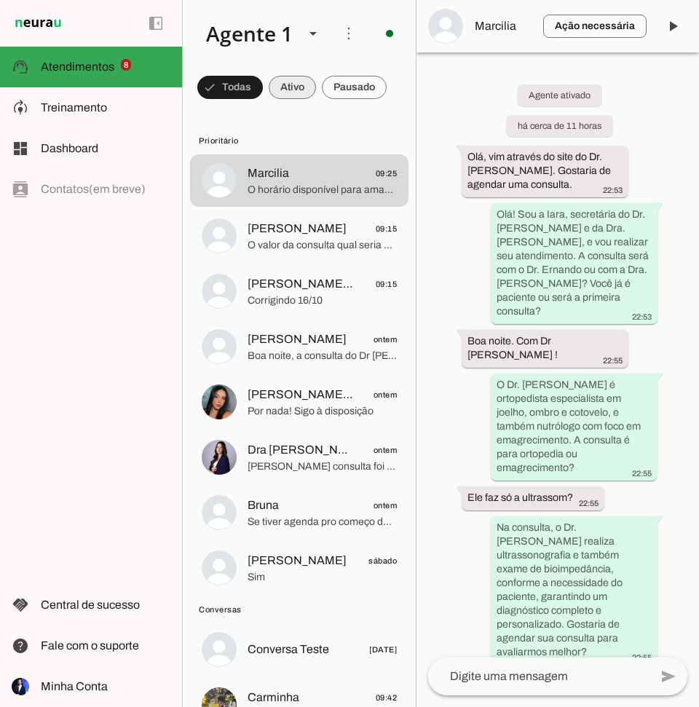
click at [283, 90] on span at bounding box center [292, 87] width 47 height 35
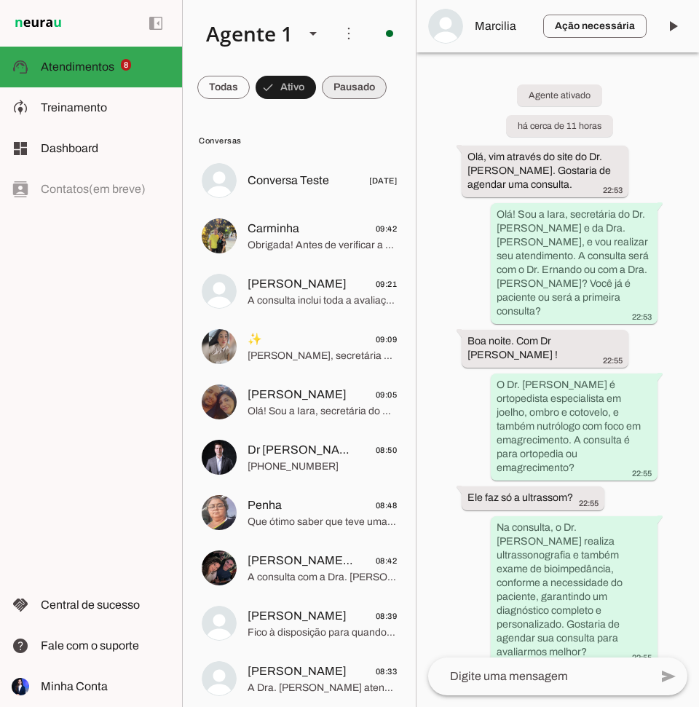
click at [340, 84] on span at bounding box center [354, 87] width 65 height 35
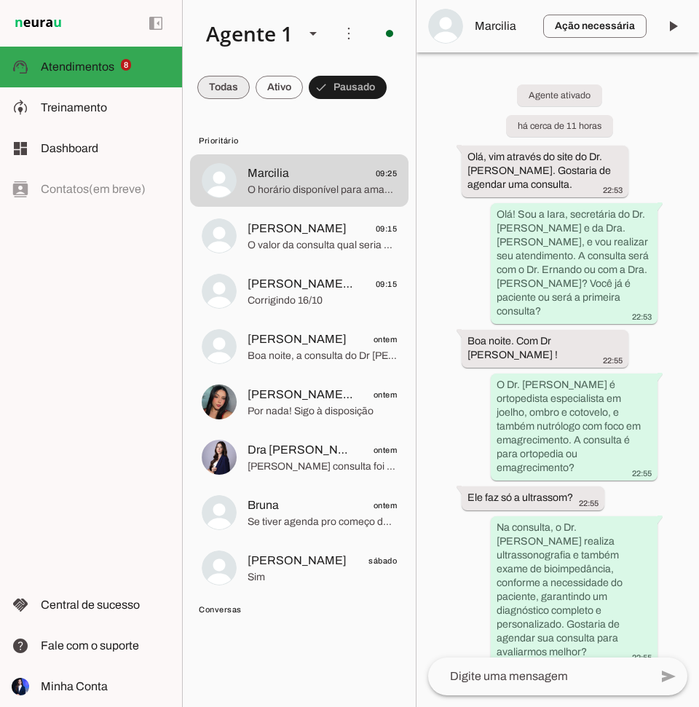
click at [229, 86] on span at bounding box center [223, 87] width 52 height 35
